Goal: Task Accomplishment & Management: Complete application form

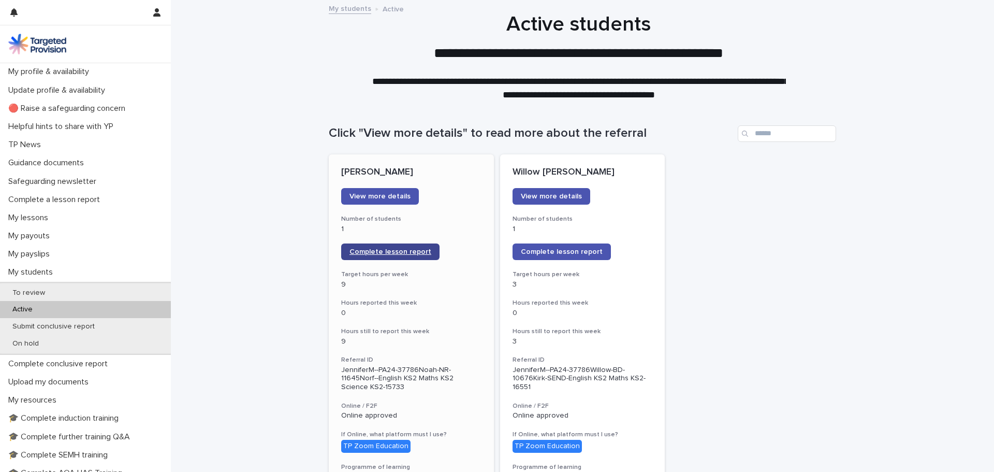
click at [384, 251] on span "Complete lesson report" at bounding box center [390, 251] width 82 height 7
click at [538, 251] on span "Complete lesson report" at bounding box center [562, 251] width 82 height 7
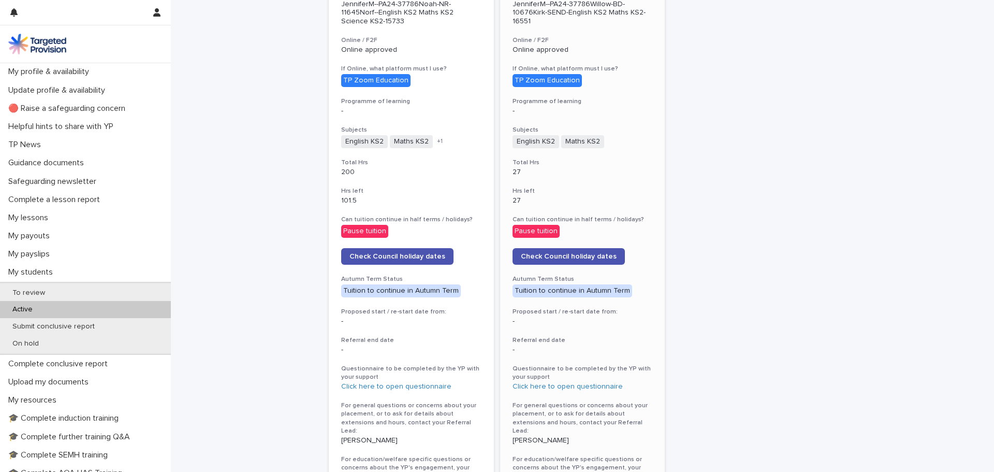
scroll to position [362, 0]
